Goal: Complete application form

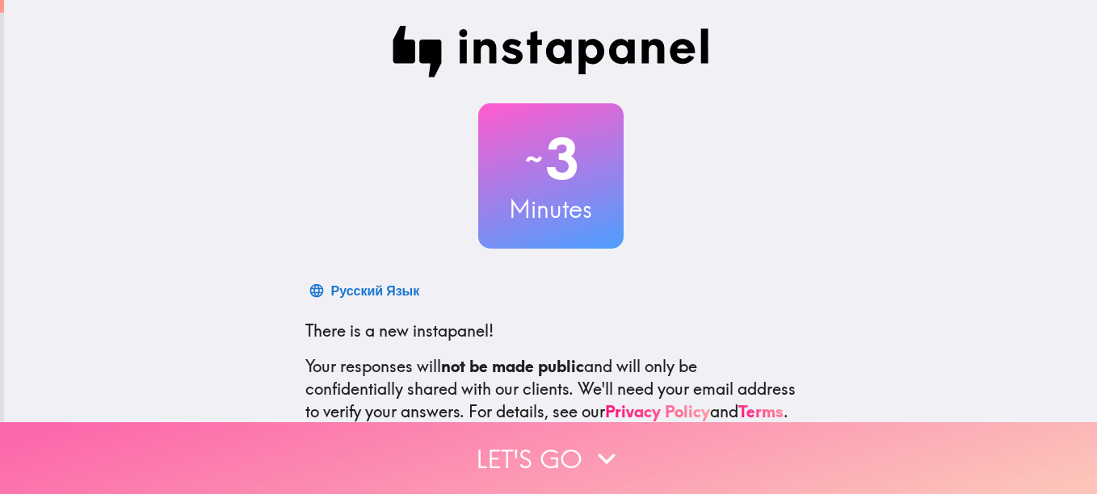
click at [573, 466] on button "Let's go" at bounding box center [548, 458] width 1097 height 72
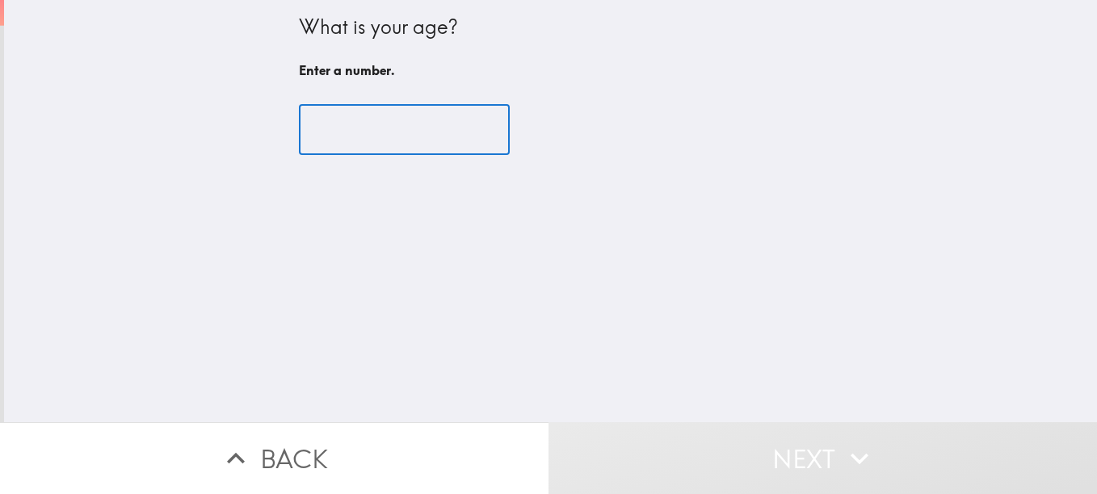
click at [386, 129] on input "number" at bounding box center [404, 130] width 211 height 50
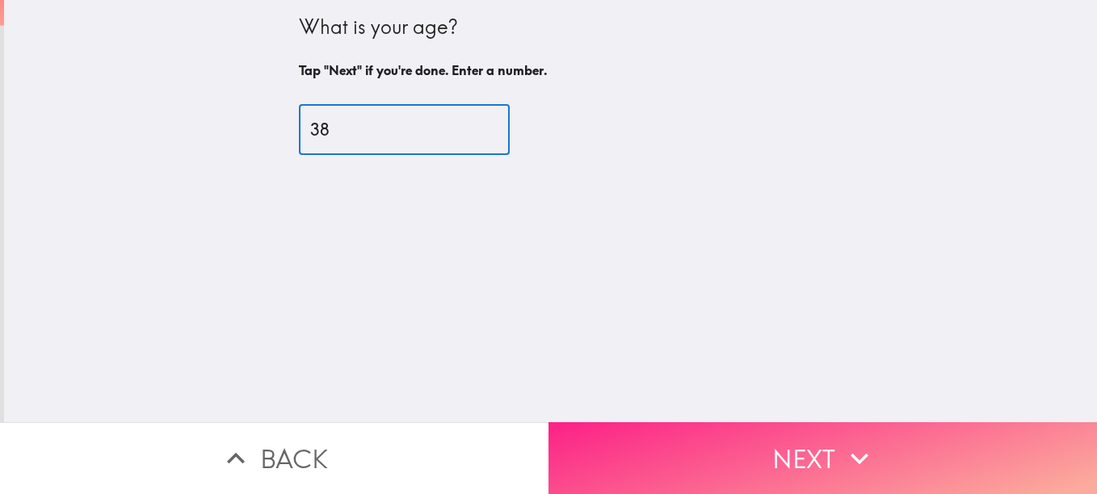
type input "38"
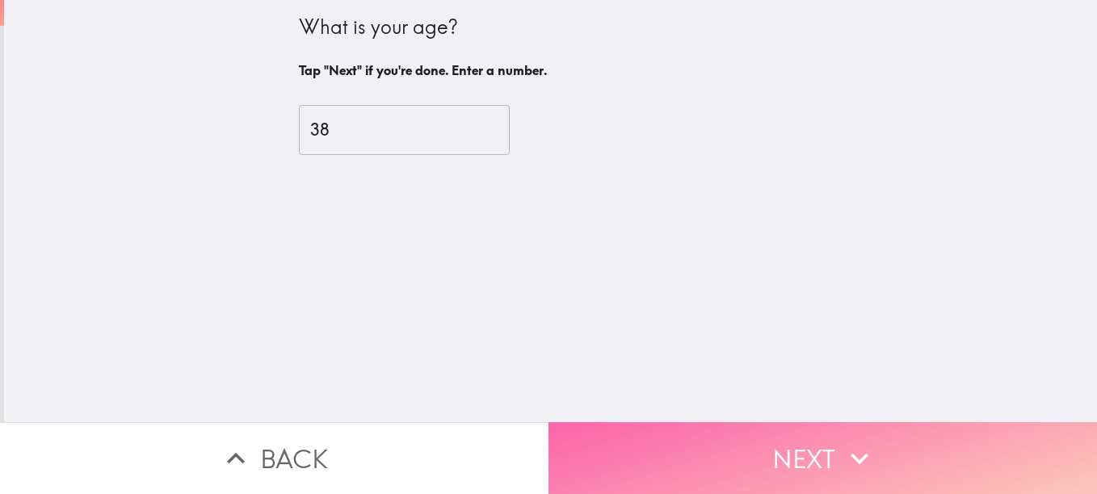
click at [746, 454] on button "Next" at bounding box center [822, 458] width 548 height 72
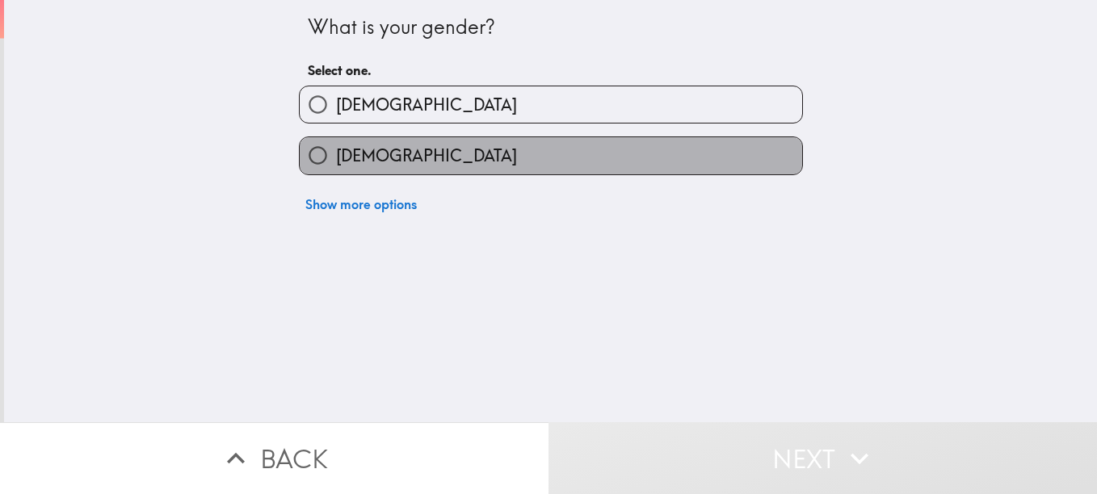
click at [649, 164] on label "[DEMOGRAPHIC_DATA]" at bounding box center [551, 155] width 502 height 36
click at [336, 164] on input "[DEMOGRAPHIC_DATA]" at bounding box center [318, 155] width 36 height 36
radio input "true"
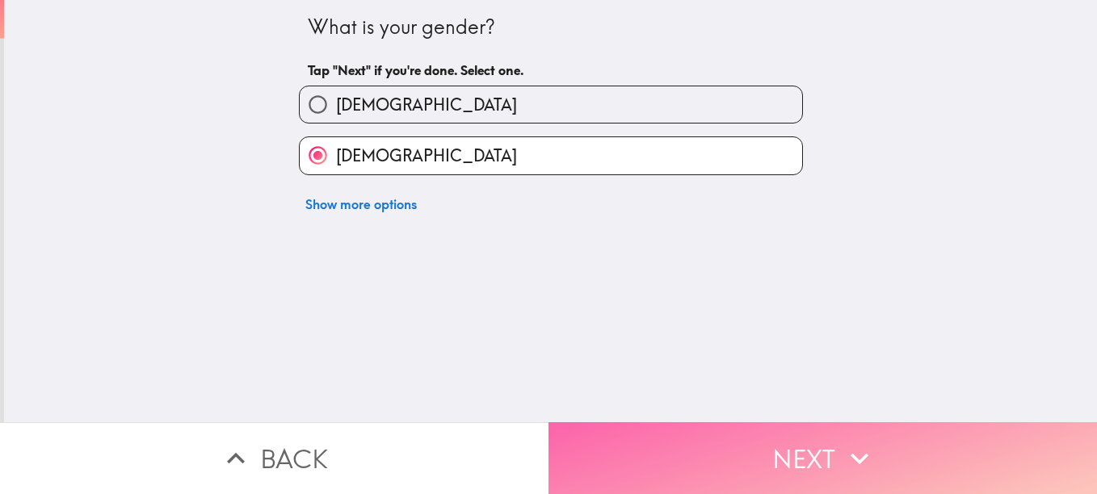
click at [663, 452] on button "Next" at bounding box center [822, 458] width 548 height 72
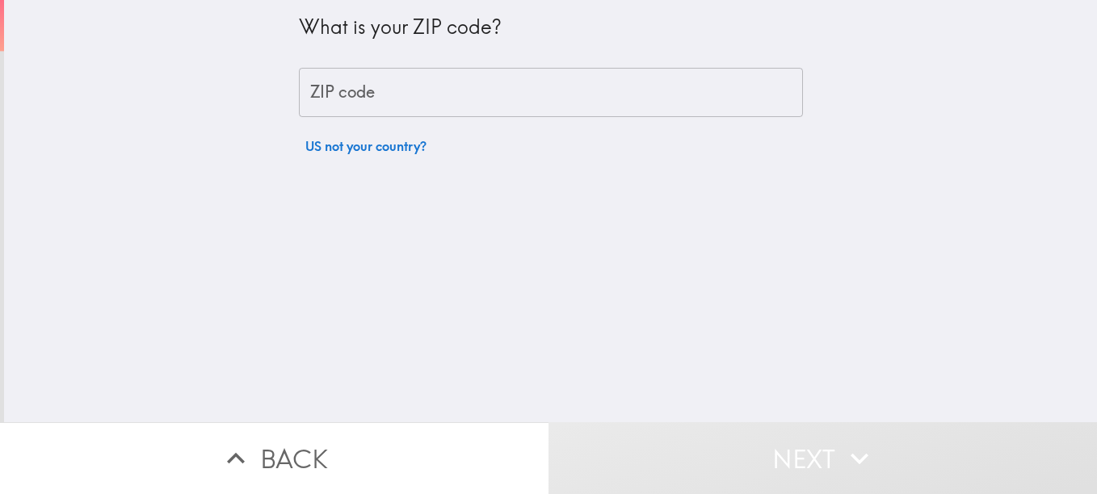
type input "63638"
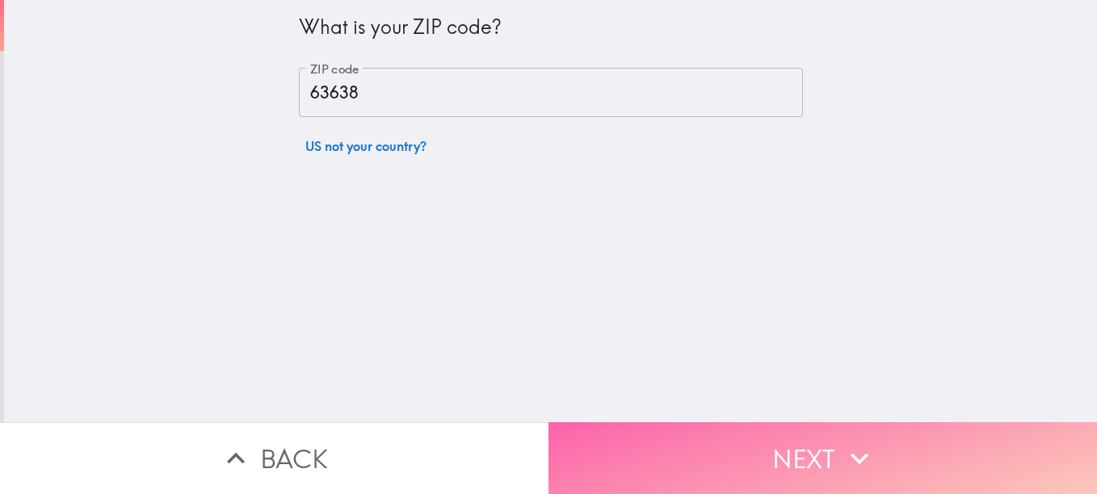
click at [682, 457] on button "Next" at bounding box center [822, 458] width 548 height 72
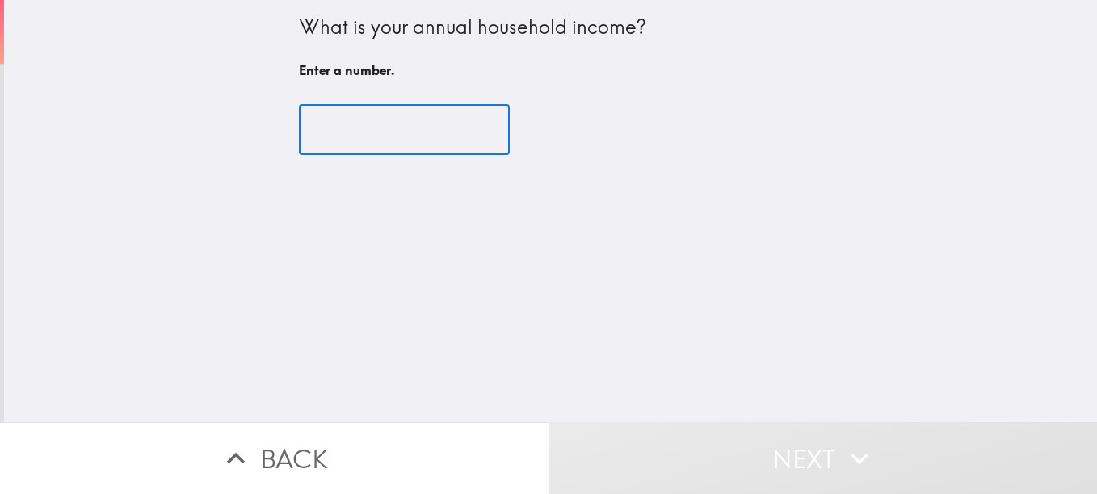
click at [379, 130] on input "number" at bounding box center [404, 130] width 211 height 50
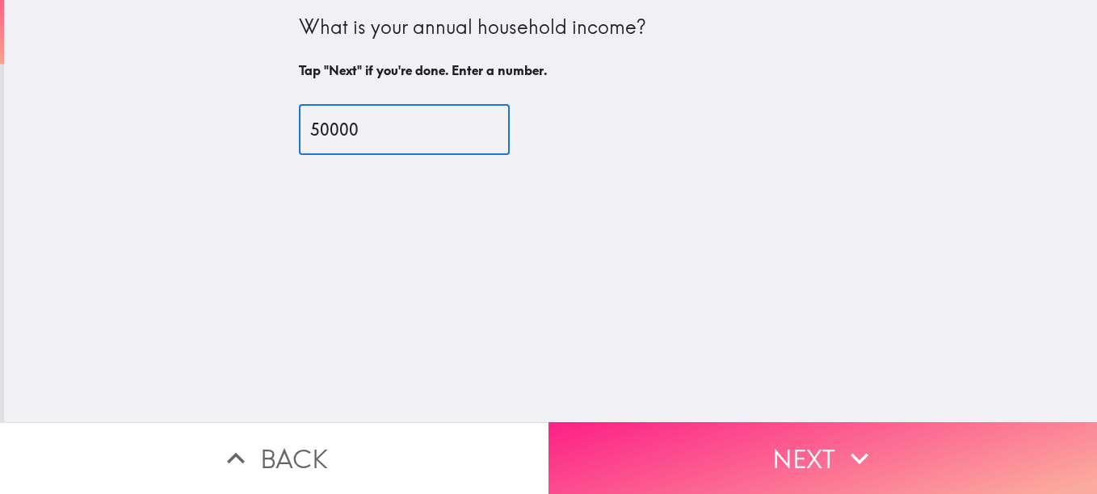
type input "50000"
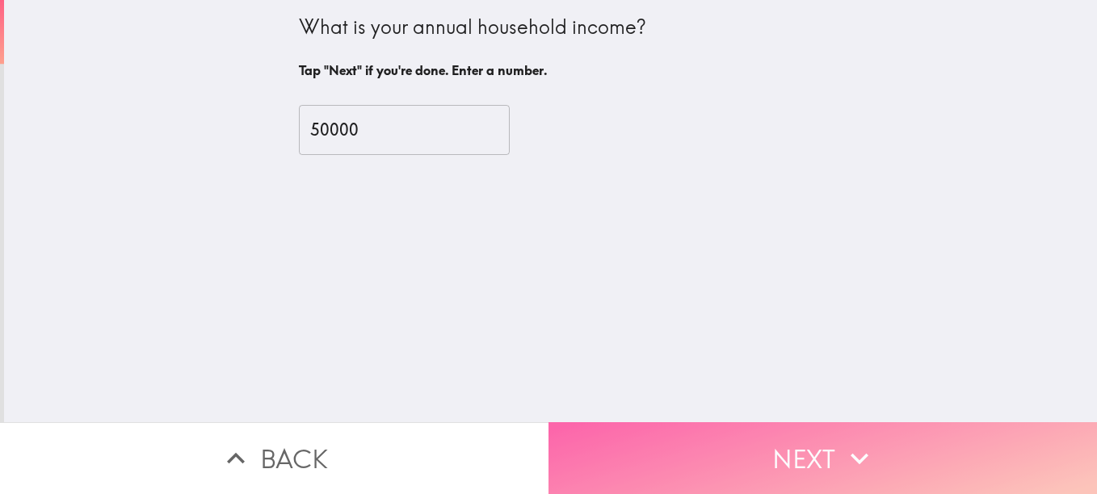
click at [610, 439] on button "Next" at bounding box center [822, 458] width 548 height 72
